Goal: Task Accomplishment & Management: Manage account settings

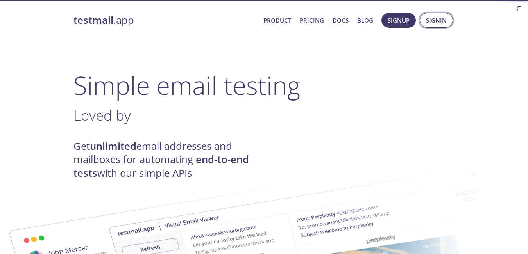
click at [431, 20] on span "Signin" at bounding box center [436, 20] width 21 height 10
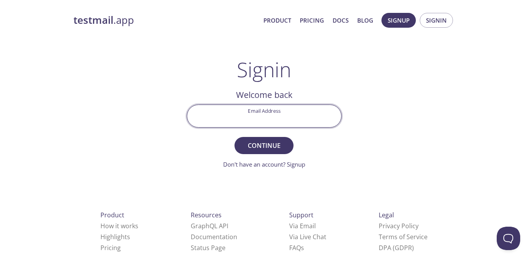
click at [290, 116] on input "Email Address" at bounding box center [264, 116] width 154 height 22
type input "[EMAIL_ADDRESS][DOMAIN_NAME]"
click at [277, 139] on button "Continue" at bounding box center [264, 145] width 59 height 17
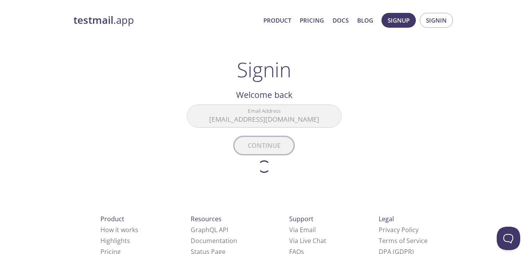
click at [277, 139] on form "Email Address [EMAIL_ADDRESS][DOMAIN_NAME] Continue Don't have an account? Sign…" at bounding box center [264, 139] width 155 height 68
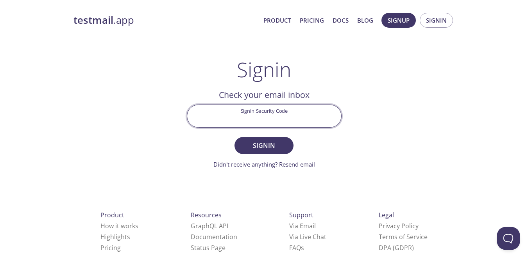
click at [264, 115] on input "Signin Security Code" at bounding box center [264, 116] width 154 height 22
click at [255, 116] on input "Signin Security Code" at bounding box center [264, 116] width 154 height 22
paste input "U8FE1ZA"
type input "U8FE1ZA"
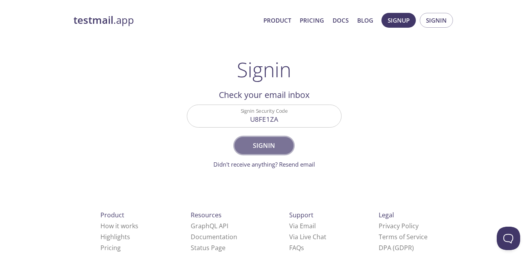
click at [263, 148] on span "Signin" at bounding box center [263, 145] width 41 height 11
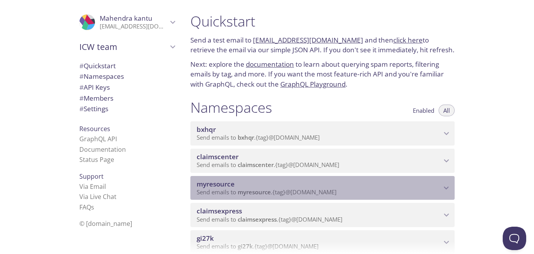
click at [442, 193] on icon "myresource namespace" at bounding box center [446, 188] width 10 height 10
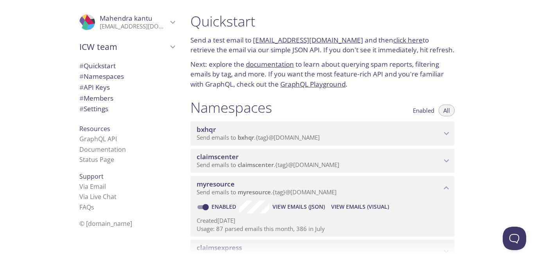
click at [376, 206] on span "View Emails (Visual)" at bounding box center [360, 206] width 58 height 9
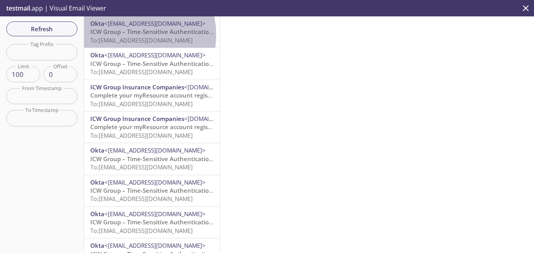
click at [125, 35] on span "ICW Group – Time-Sensitive Authentication Code" at bounding box center [159, 32] width 138 height 8
